Goal: Information Seeking & Learning: Understand process/instructions

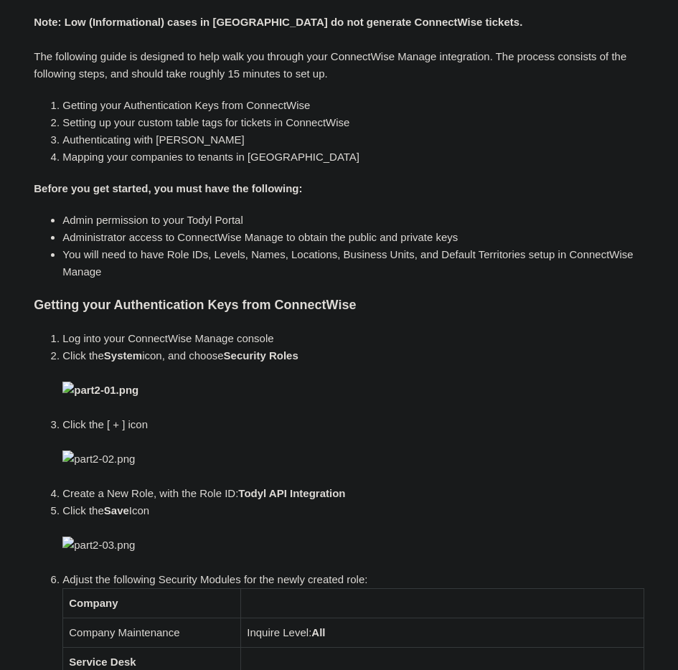
scroll to position [118, 0]
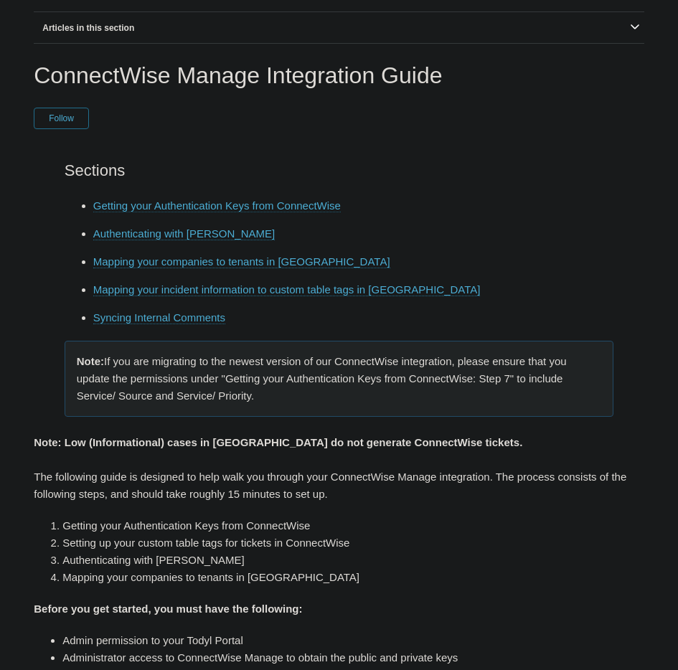
click at [189, 207] on link "Getting your Authentication Keys from ConnectWise" at bounding box center [217, 206] width 248 height 13
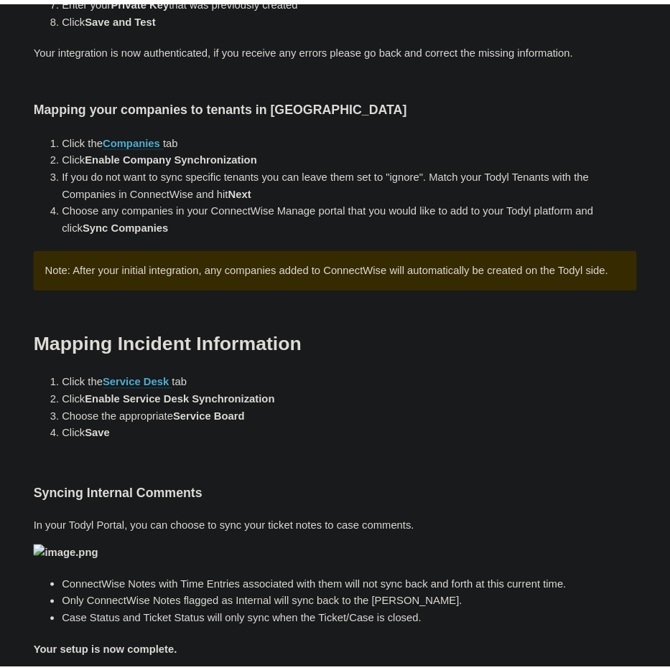
scroll to position [1952, 0]
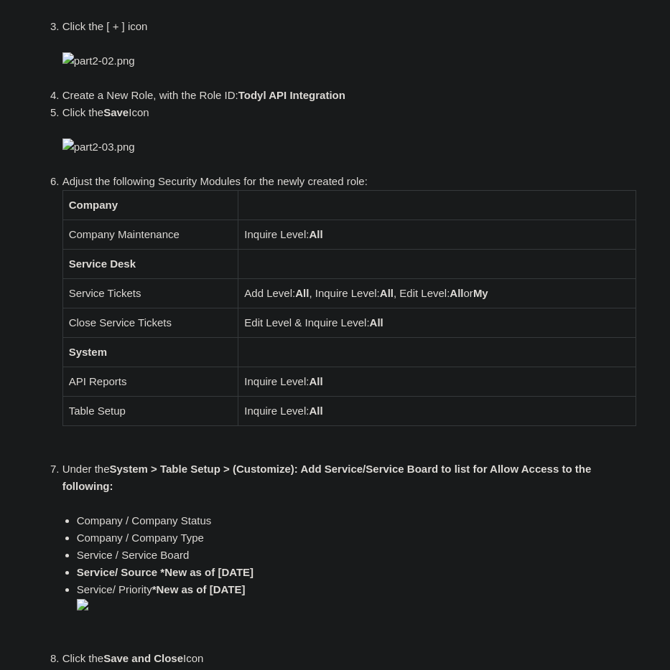
scroll to position [594, 0]
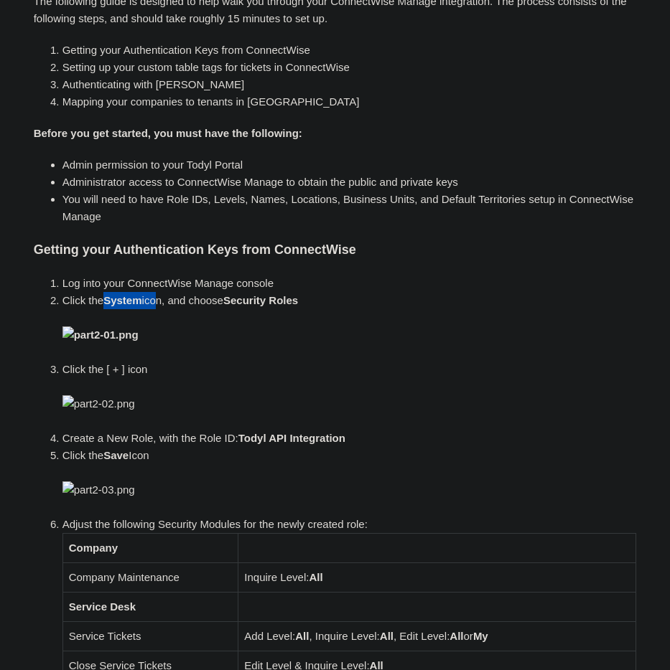
drag, startPoint x: 108, startPoint y: 307, endPoint x: 154, endPoint y: 305, distance: 46.0
click at [154, 305] on li "Click the System icon, and choose Security Roles" at bounding box center [349, 326] width 574 height 69
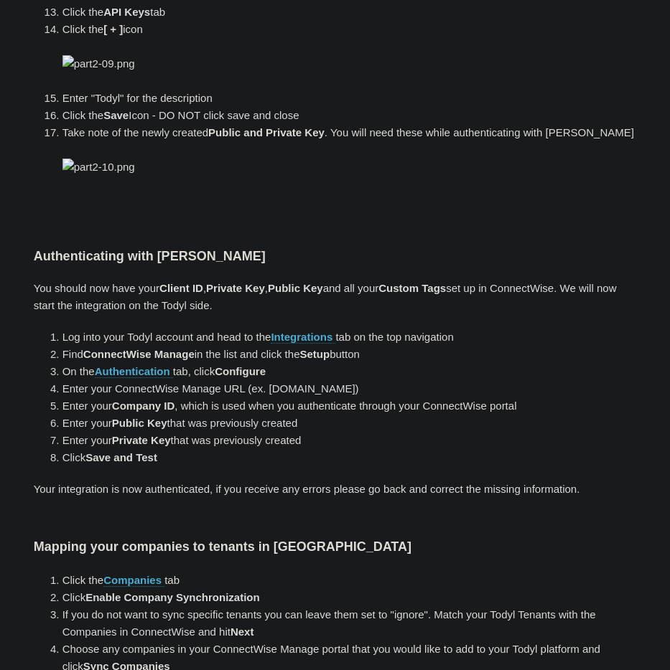
scroll to position [1814, 0]
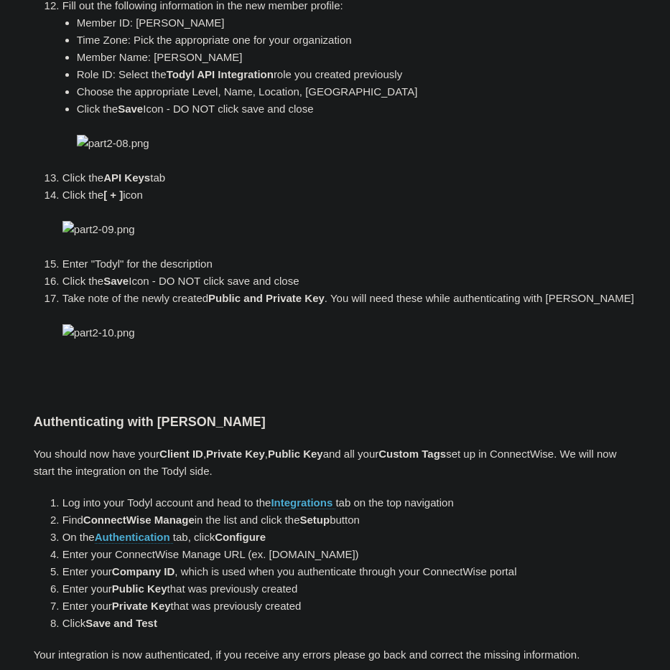
drag, startPoint x: 152, startPoint y: 405, endPoint x: 115, endPoint y: 403, distance: 37.4
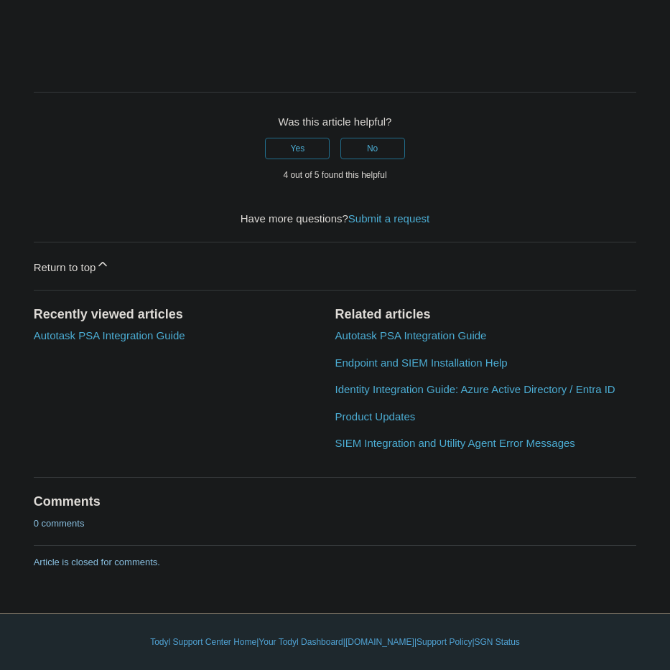
scroll to position [4535, 0]
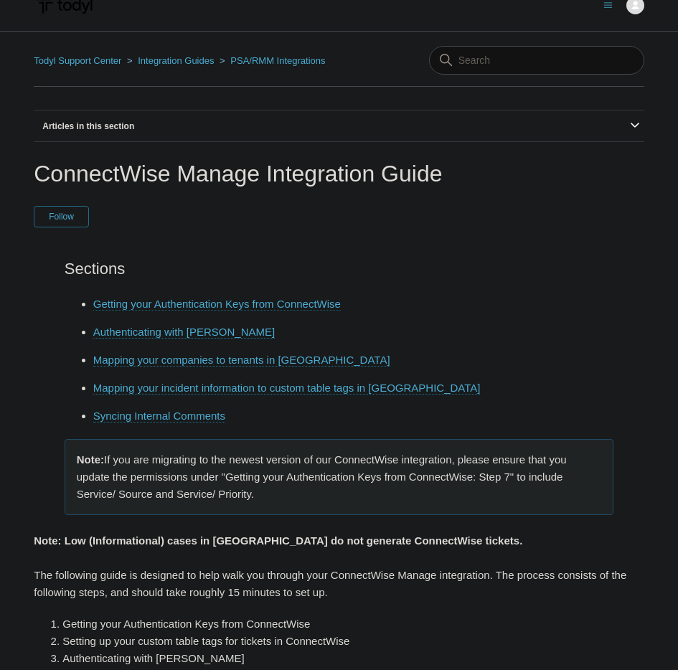
click at [210, 304] on link "Getting your Authentication Keys from ConnectWise" at bounding box center [217, 304] width 248 height 13
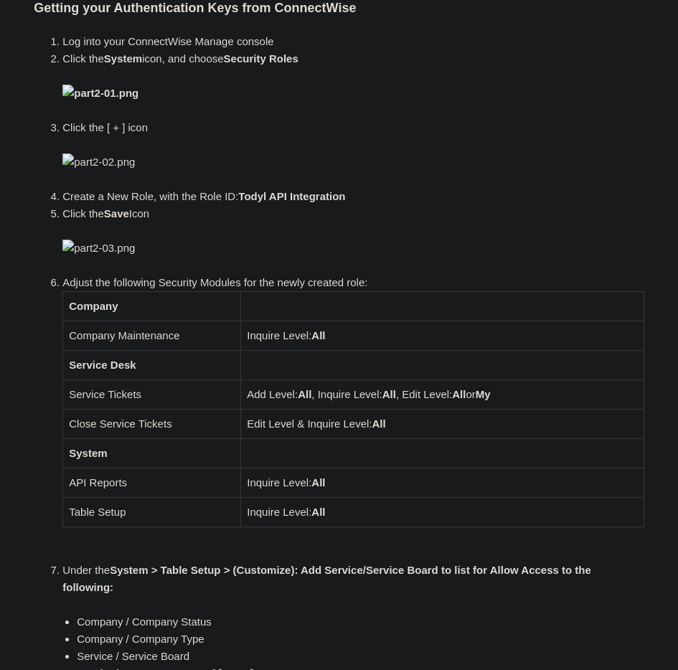
click at [332, 1] on h3 "Getting your Authentication Keys from ConnectWise" at bounding box center [339, 8] width 611 height 21
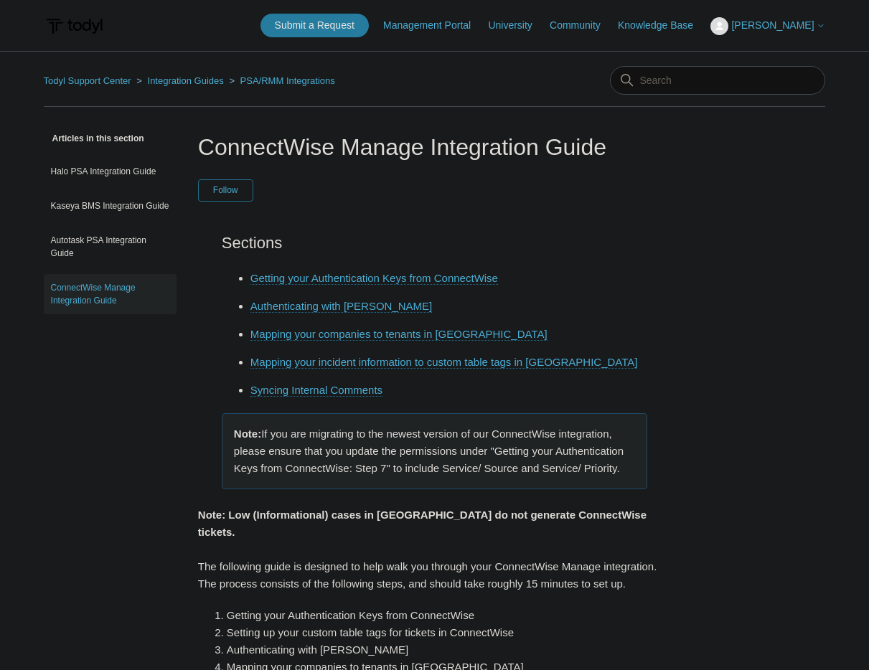
scroll to position [836, 0]
